Goal: Information Seeking & Learning: Check status

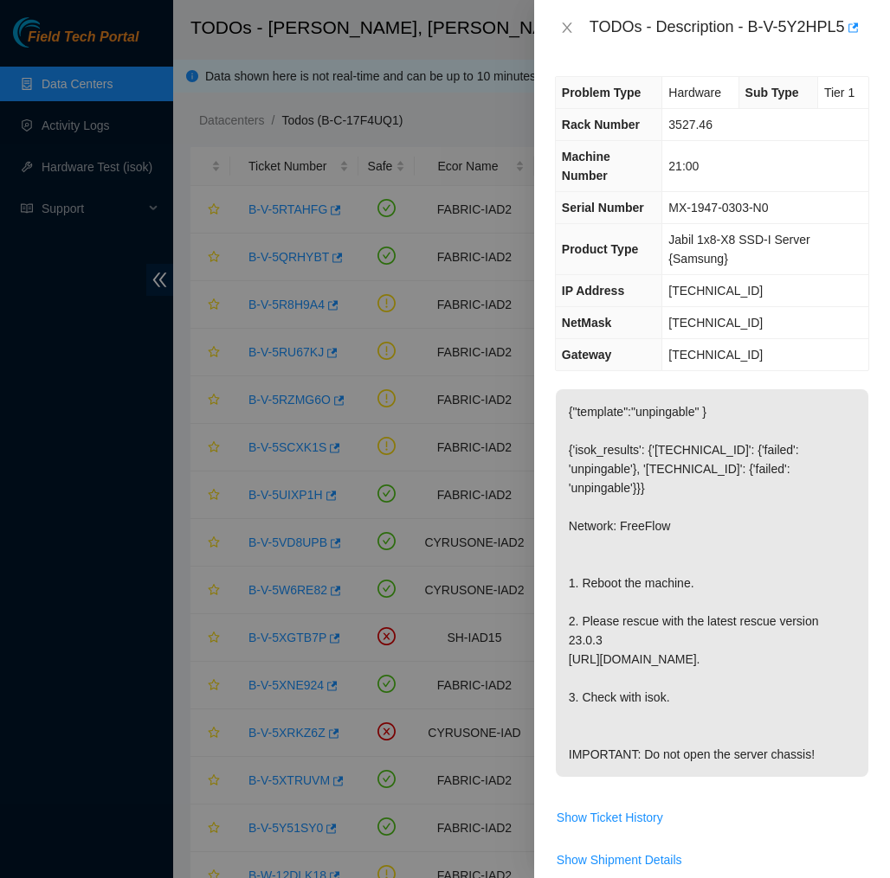
scroll to position [599, 0]
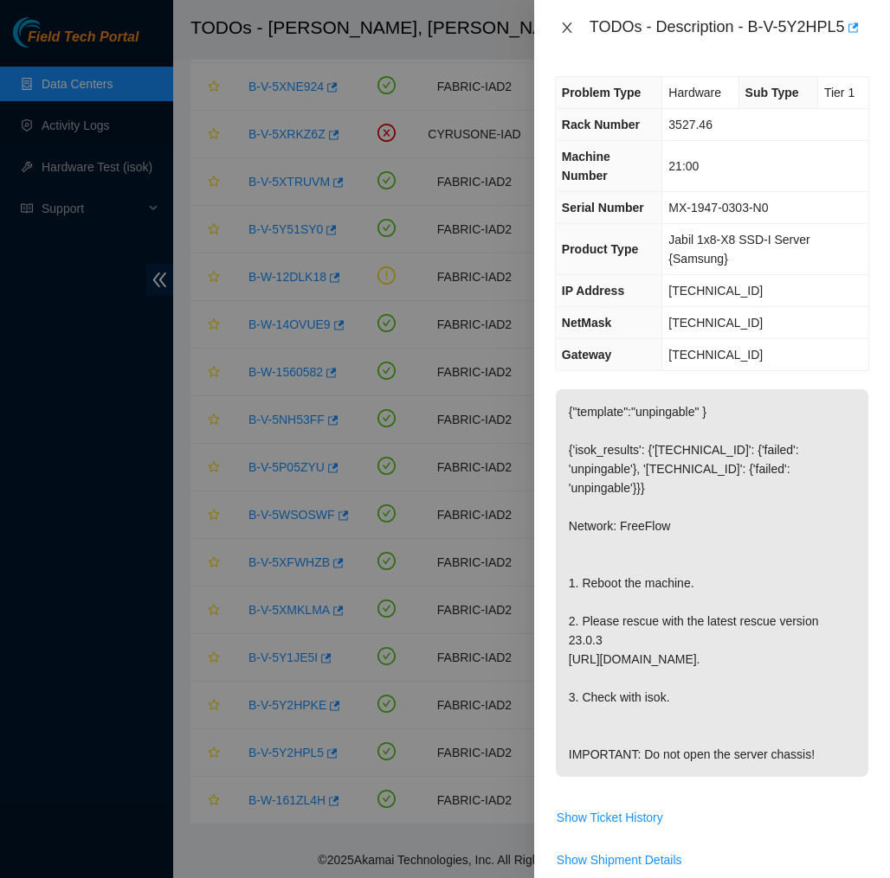
click at [565, 30] on icon "close" at bounding box center [567, 28] width 14 height 14
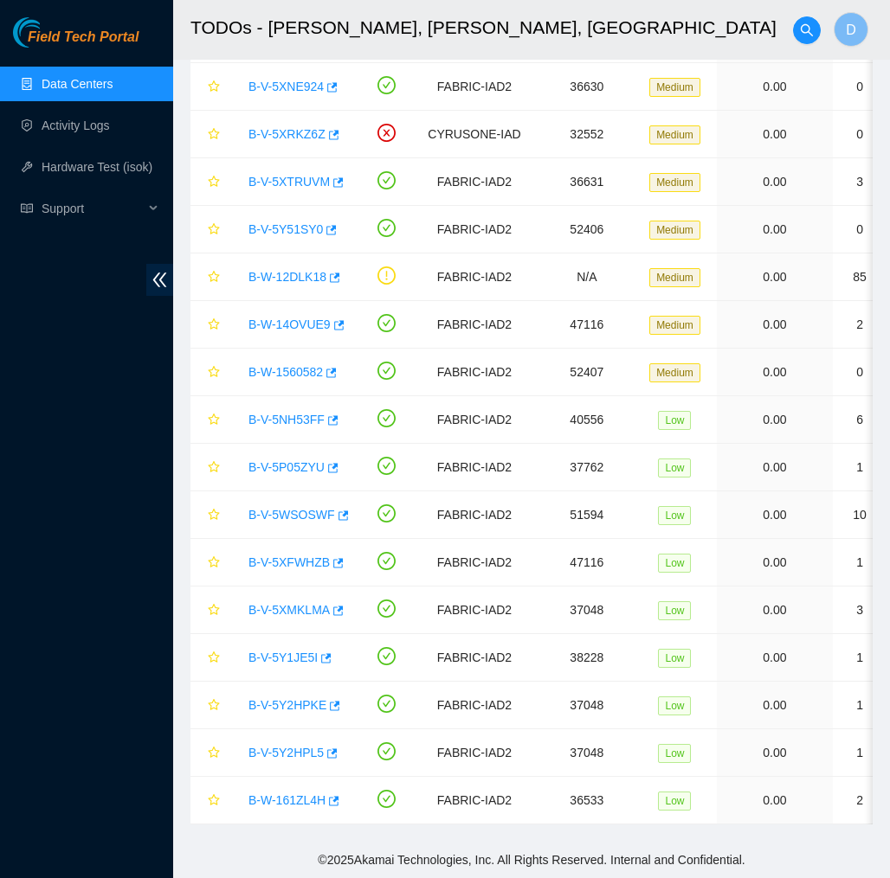
click at [119, 39] on span "Field Tech Portal" at bounding box center [83, 37] width 111 height 16
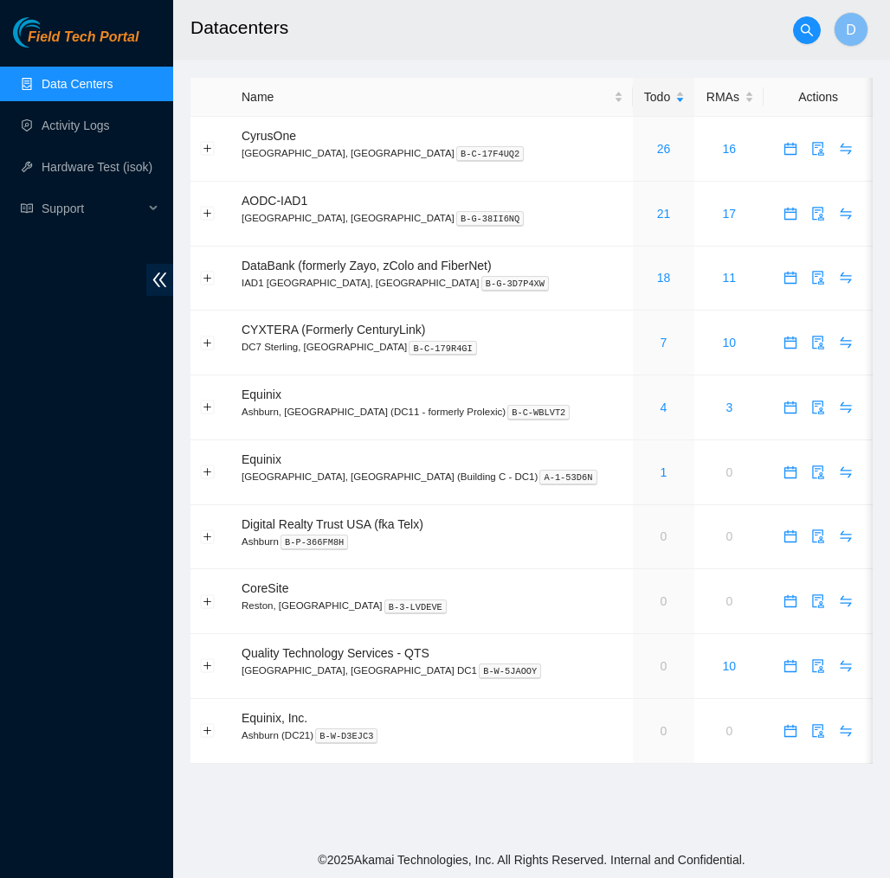
click at [119, 39] on span "Field Tech Portal" at bounding box center [83, 37] width 111 height 16
click at [660, 341] on link "7" at bounding box center [663, 343] width 7 height 14
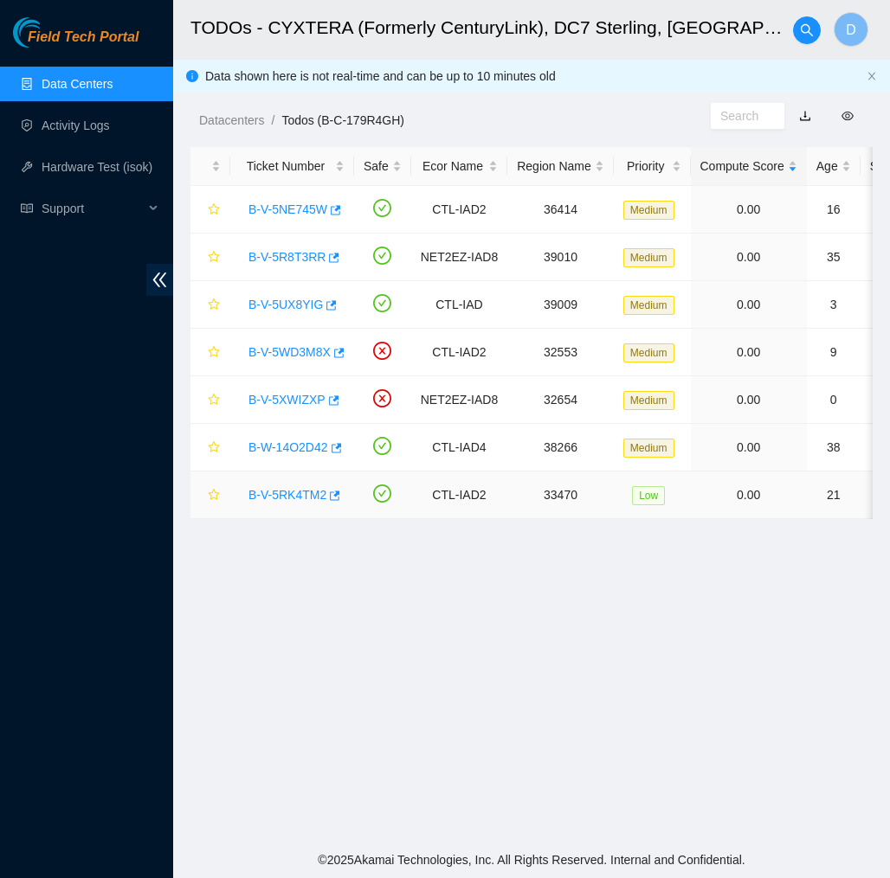
click at [281, 494] on link "B-V-5RK4TM2" at bounding box center [287, 495] width 78 height 14
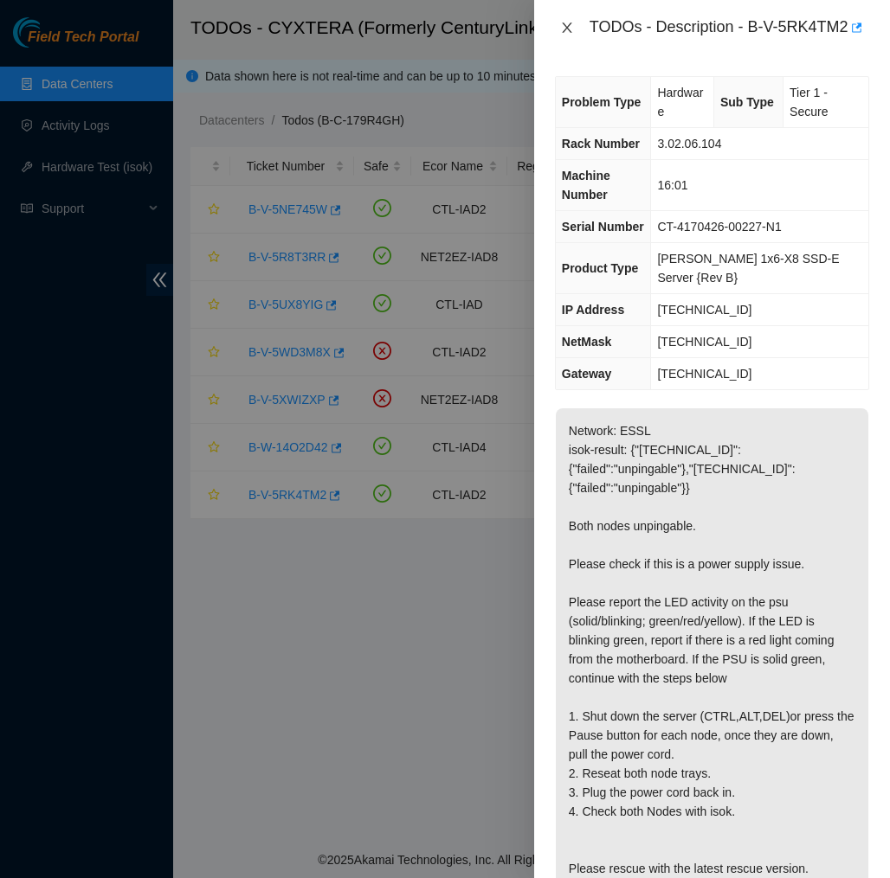
click at [568, 31] on icon "close" at bounding box center [567, 28] width 14 height 14
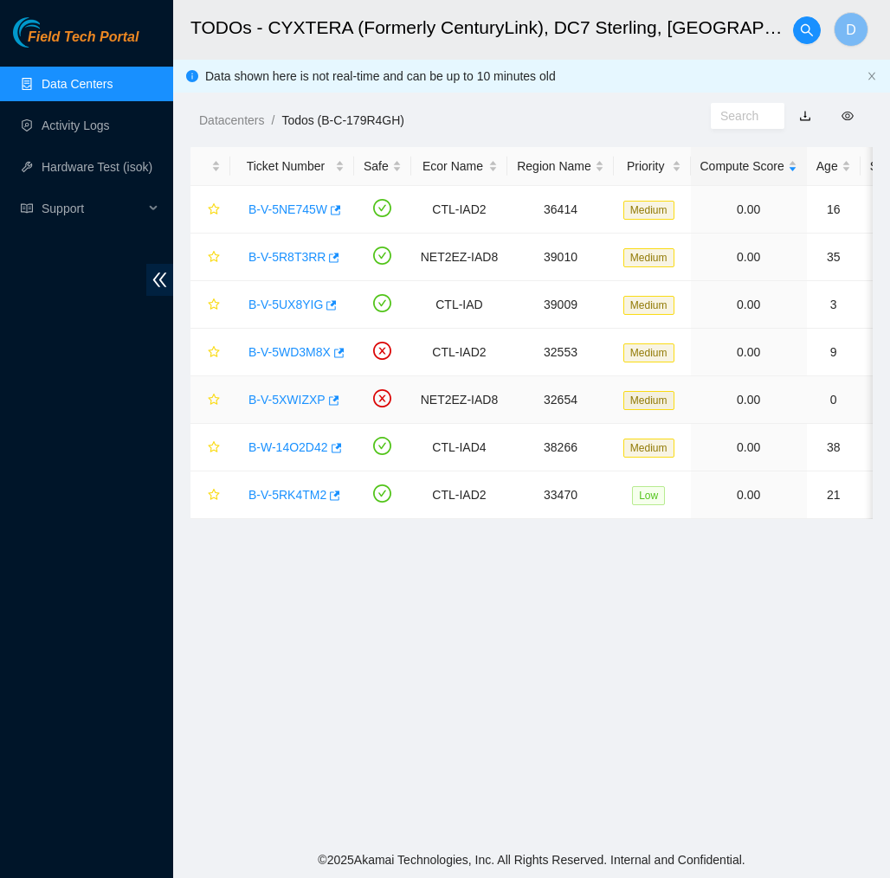
click at [287, 395] on link "B-V-5XWIZXP" at bounding box center [286, 400] width 77 height 14
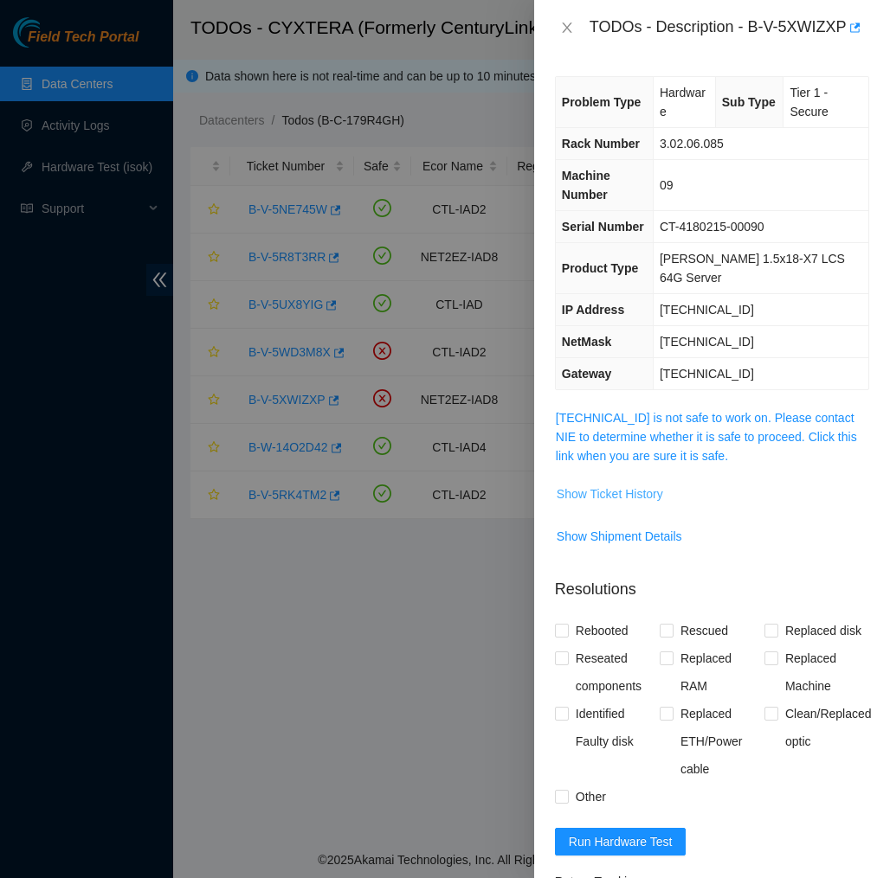
click at [630, 485] on span "Show Ticket History" at bounding box center [609, 494] width 106 height 19
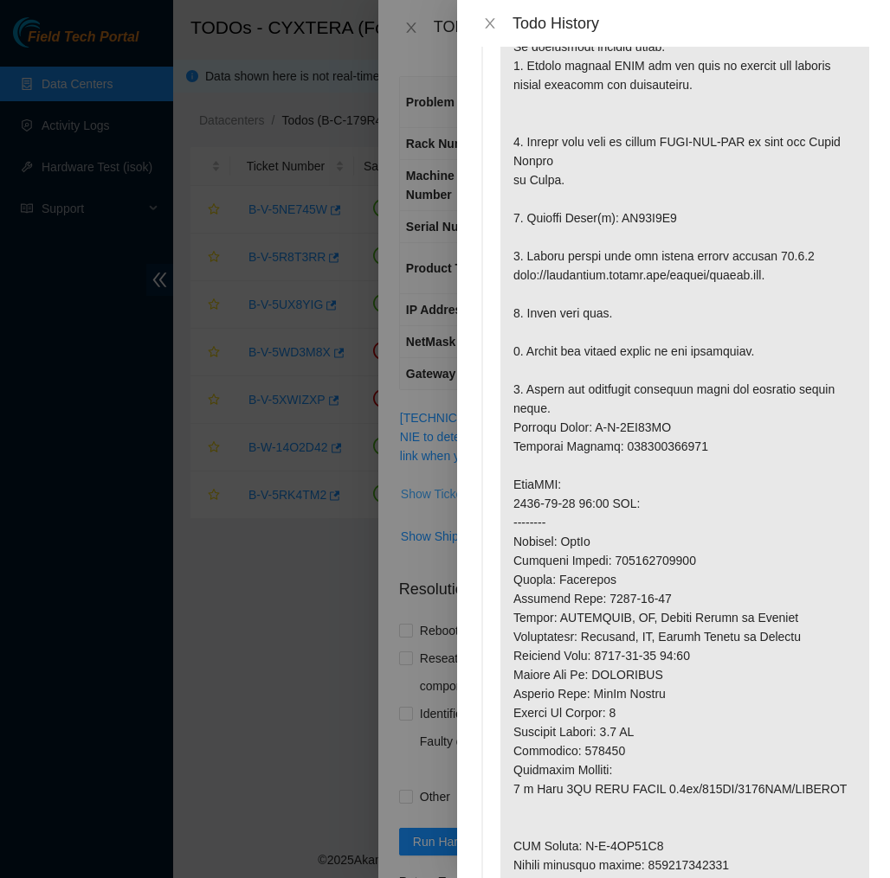
scroll to position [150, 0]
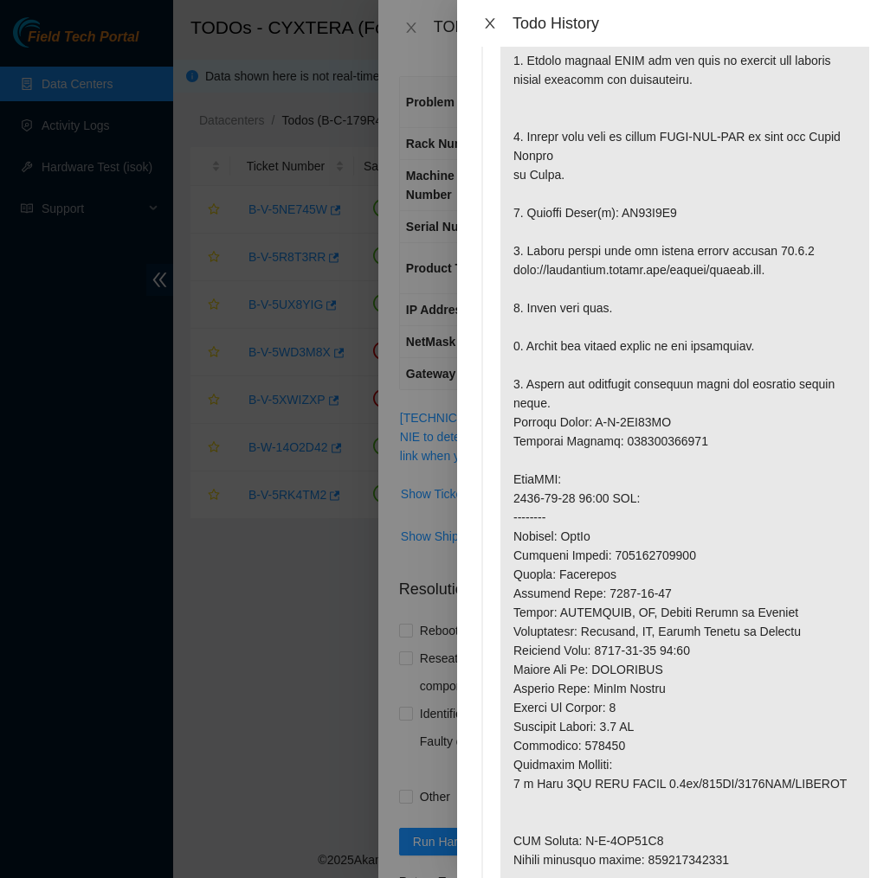
click at [492, 23] on icon "close" at bounding box center [490, 23] width 14 height 14
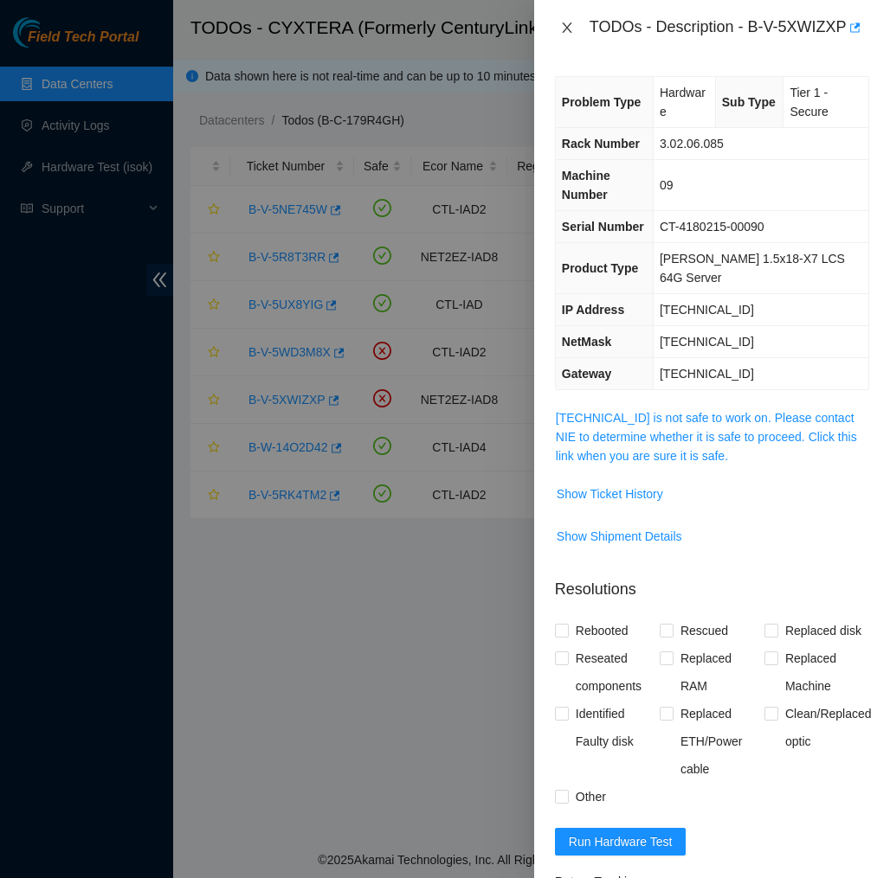
click at [561, 25] on icon "close" at bounding box center [567, 28] width 14 height 14
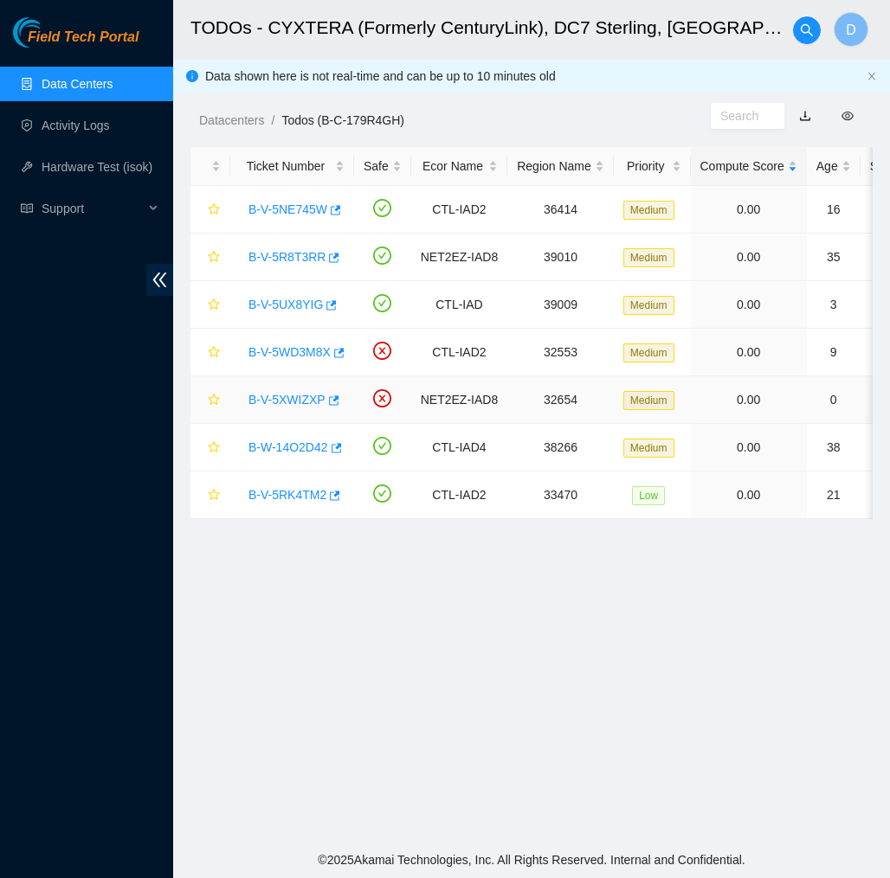
click at [290, 395] on link "B-V-5XWIZXP" at bounding box center [286, 400] width 77 height 14
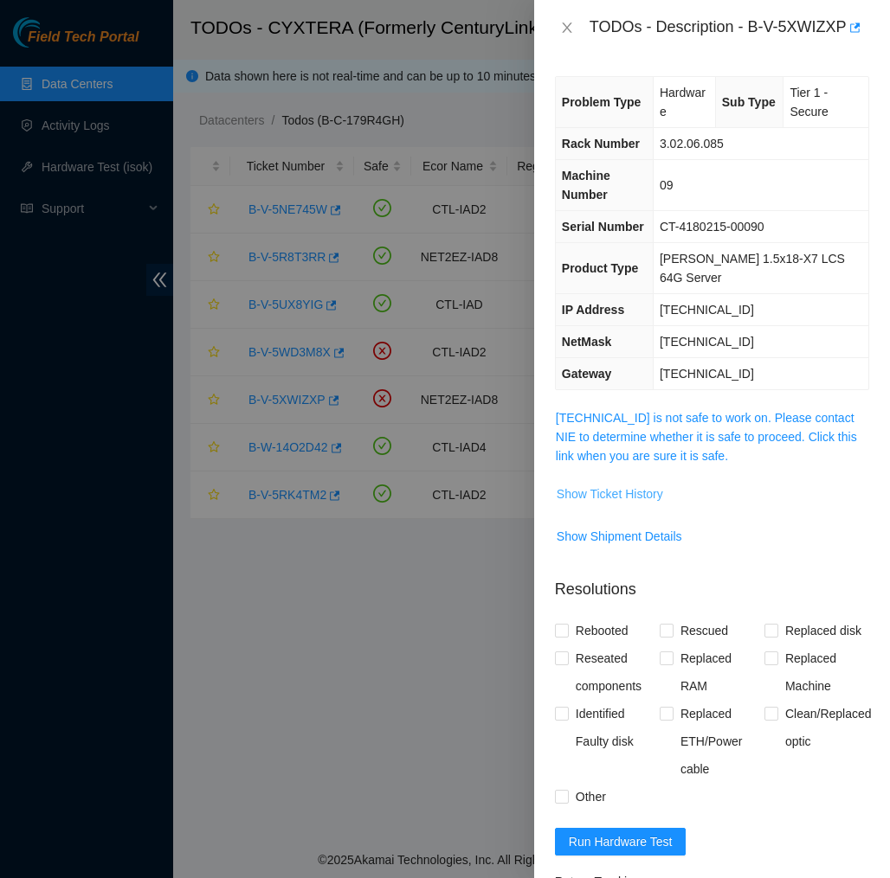
click at [595, 485] on span "Show Ticket History" at bounding box center [609, 494] width 106 height 19
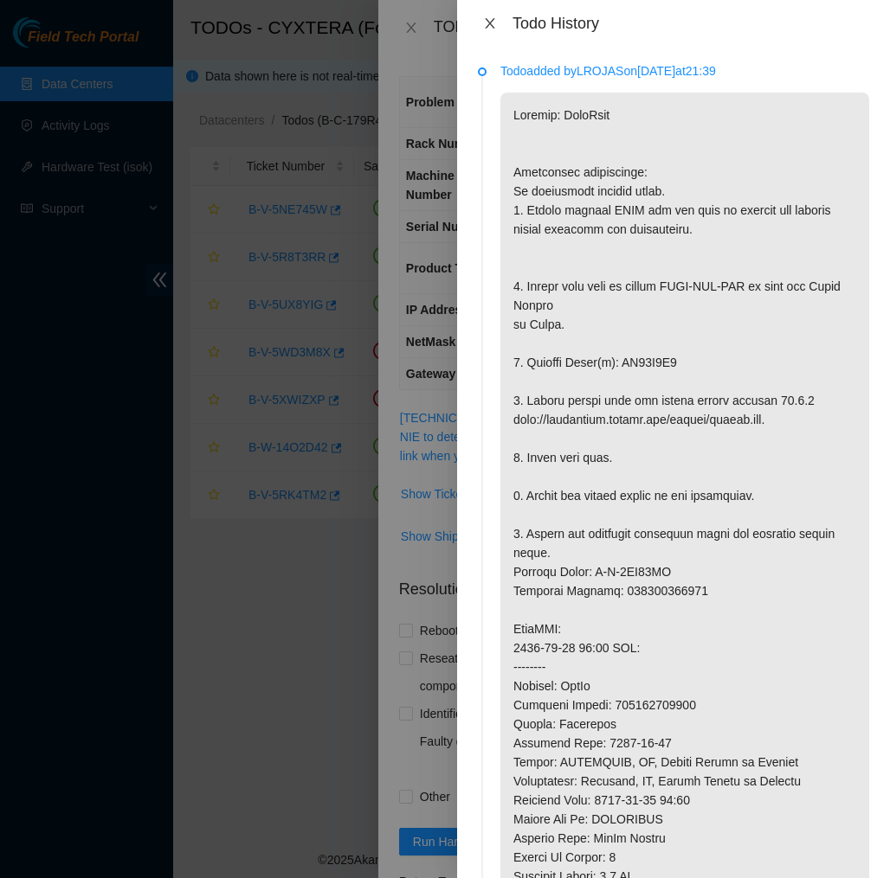
click at [490, 29] on icon "close" at bounding box center [490, 23] width 14 height 14
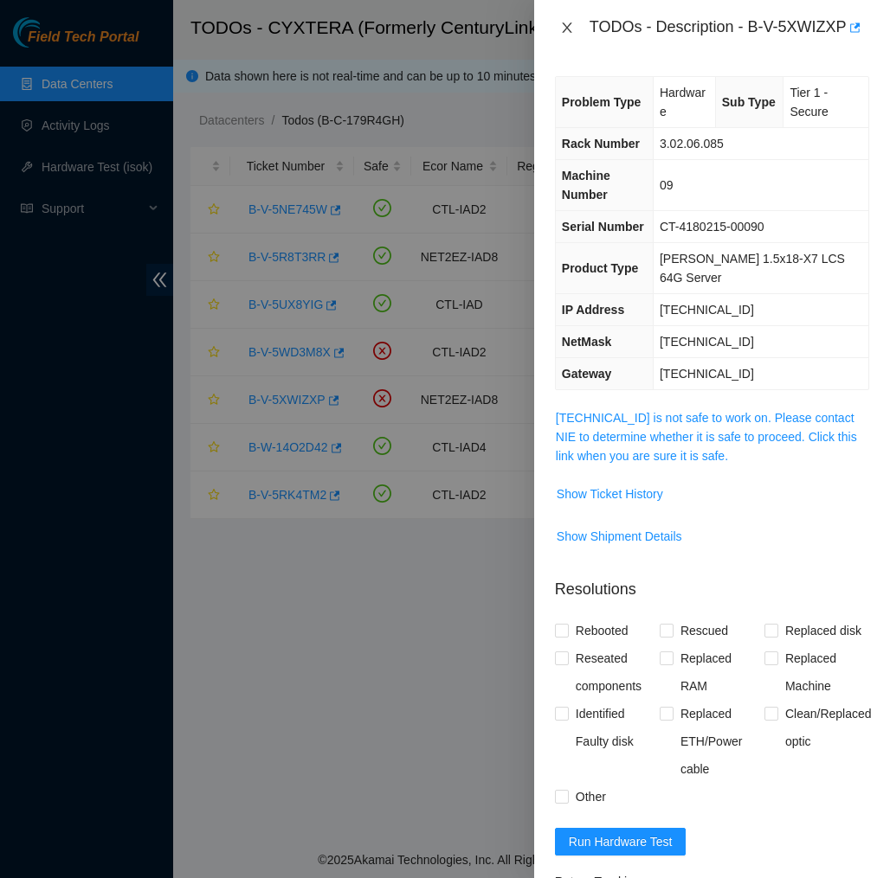
click at [569, 26] on icon "close" at bounding box center [567, 28] width 14 height 14
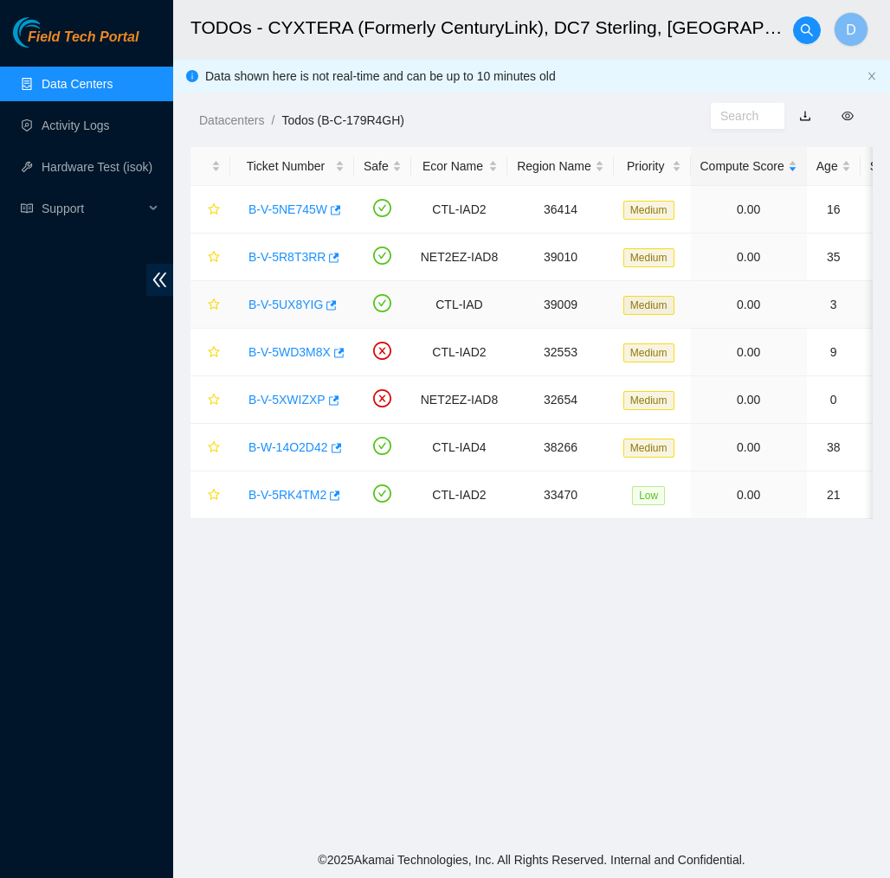
click at [276, 312] on div "B-V-5UX8YIG" at bounding box center [292, 305] width 105 height 28
click at [291, 311] on link "B-V-5UX8YIG" at bounding box center [285, 305] width 74 height 14
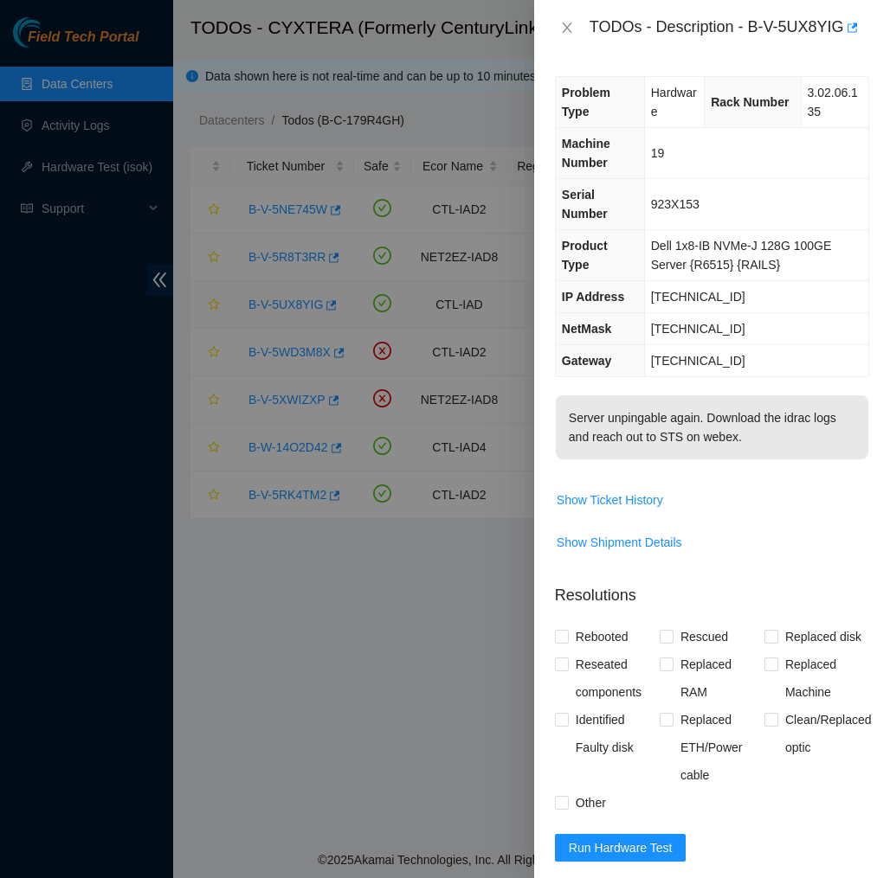
click at [291, 311] on div at bounding box center [445, 439] width 890 height 878
click at [604, 493] on span "Show Ticket History" at bounding box center [609, 500] width 106 height 19
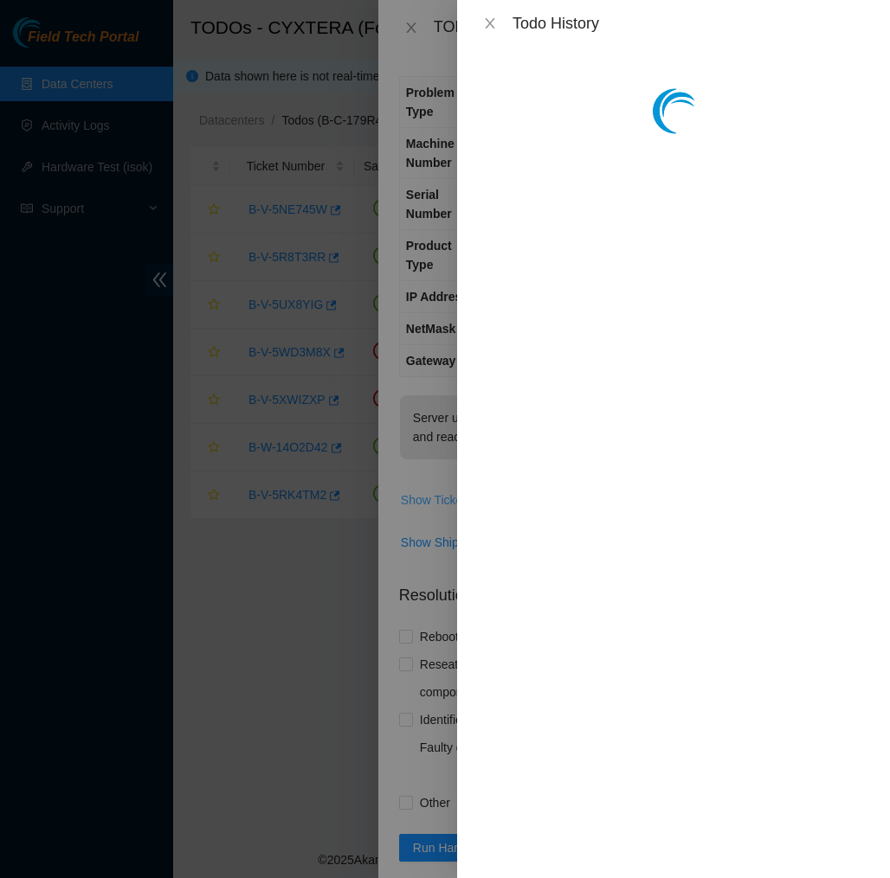
click at [604, 493] on div at bounding box center [673, 463] width 433 height 832
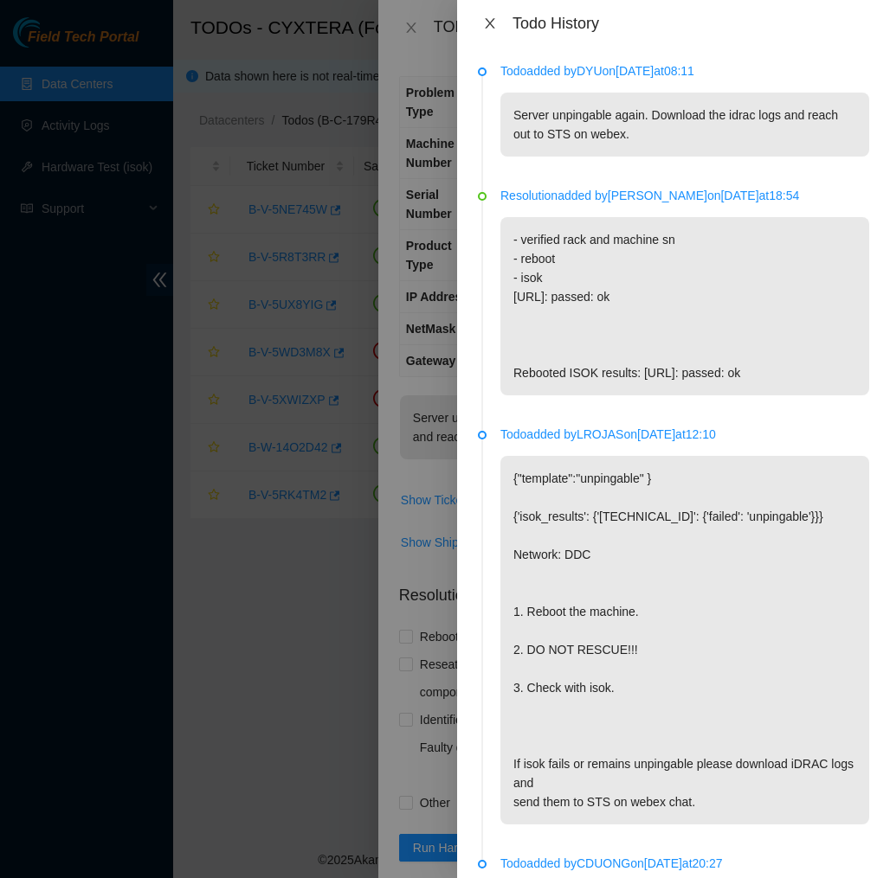
click at [485, 31] on button "Close" at bounding box center [490, 24] width 24 height 16
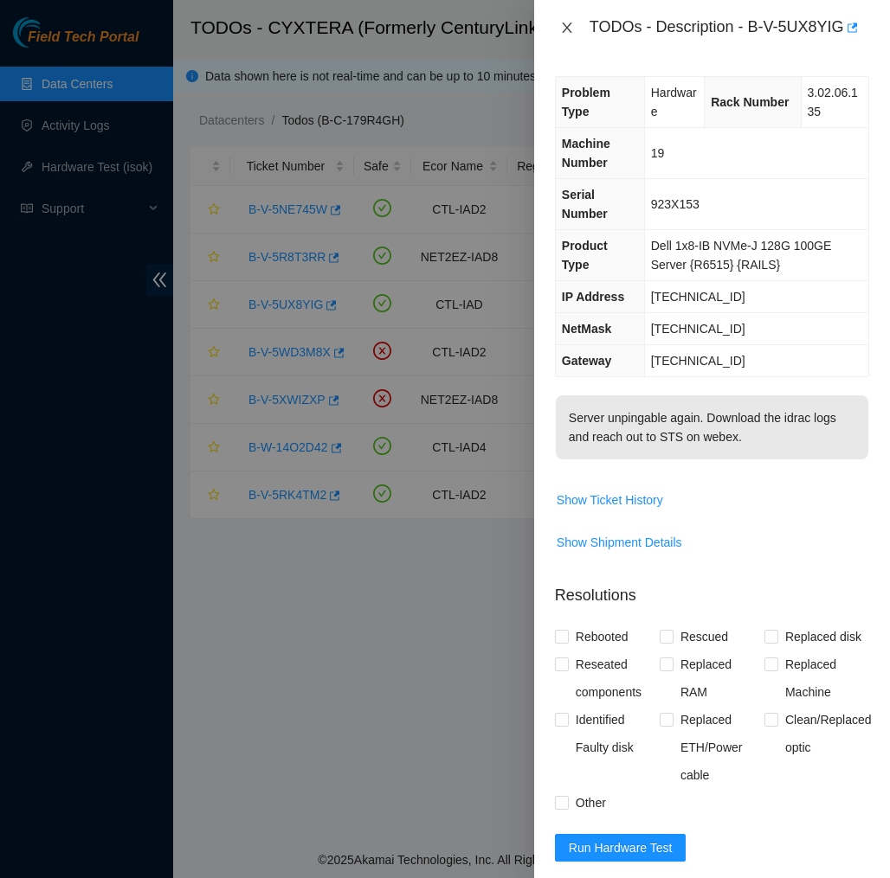
click at [555, 31] on button "Close" at bounding box center [567, 28] width 24 height 16
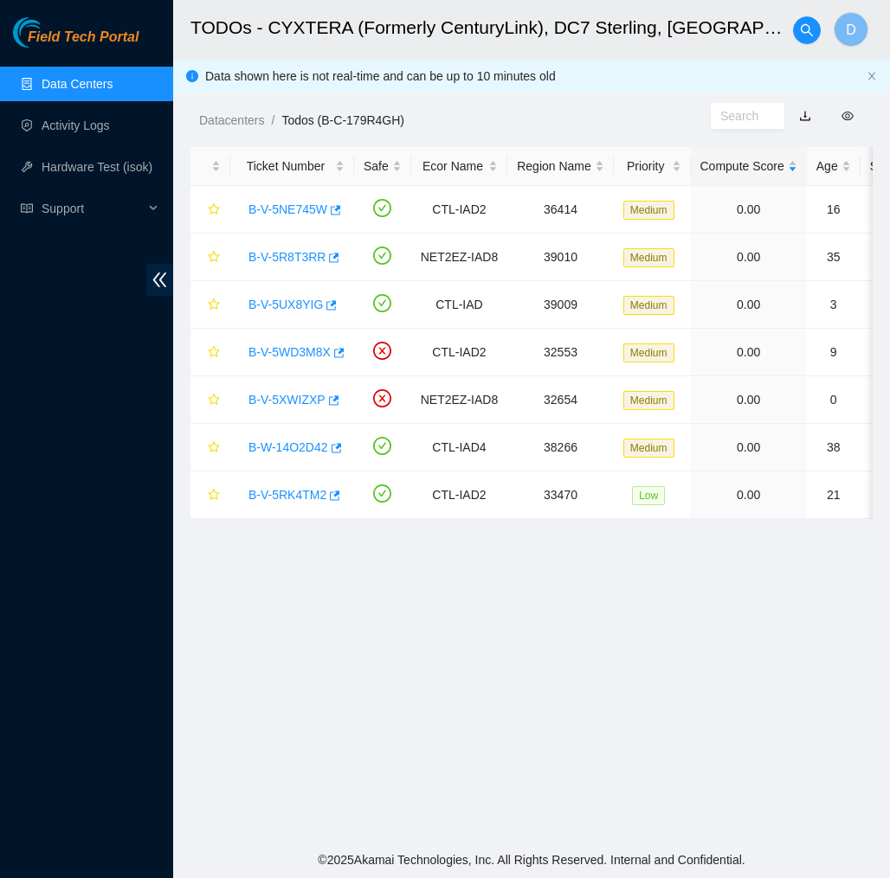
click at [80, 86] on link "Data Centers" at bounding box center [77, 84] width 71 height 14
